Goal: Navigation & Orientation: Go to known website

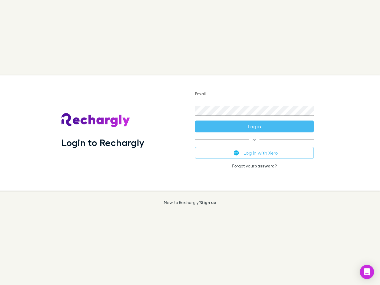
click at [190, 143] on div "Login to Rechargly" at bounding box center [124, 132] width 134 height 115
click at [255, 95] on input "Email" at bounding box center [254, 95] width 119 height 10
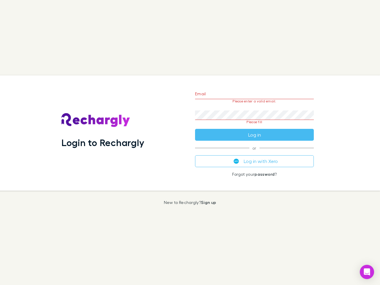
click at [255, 127] on form "Email Please enter a valid email. Password Please fill Log in" at bounding box center [254, 113] width 119 height 56
click at [255, 153] on div "Email Please enter a valid email. Password Please fill Log in or Log in with Xe…" at bounding box center [255, 132] width 128 height 115
click at [367, 272] on icon "Open Intercom Messenger" at bounding box center [367, 272] width 6 height 7
